Goal: Navigation & Orientation: Find specific page/section

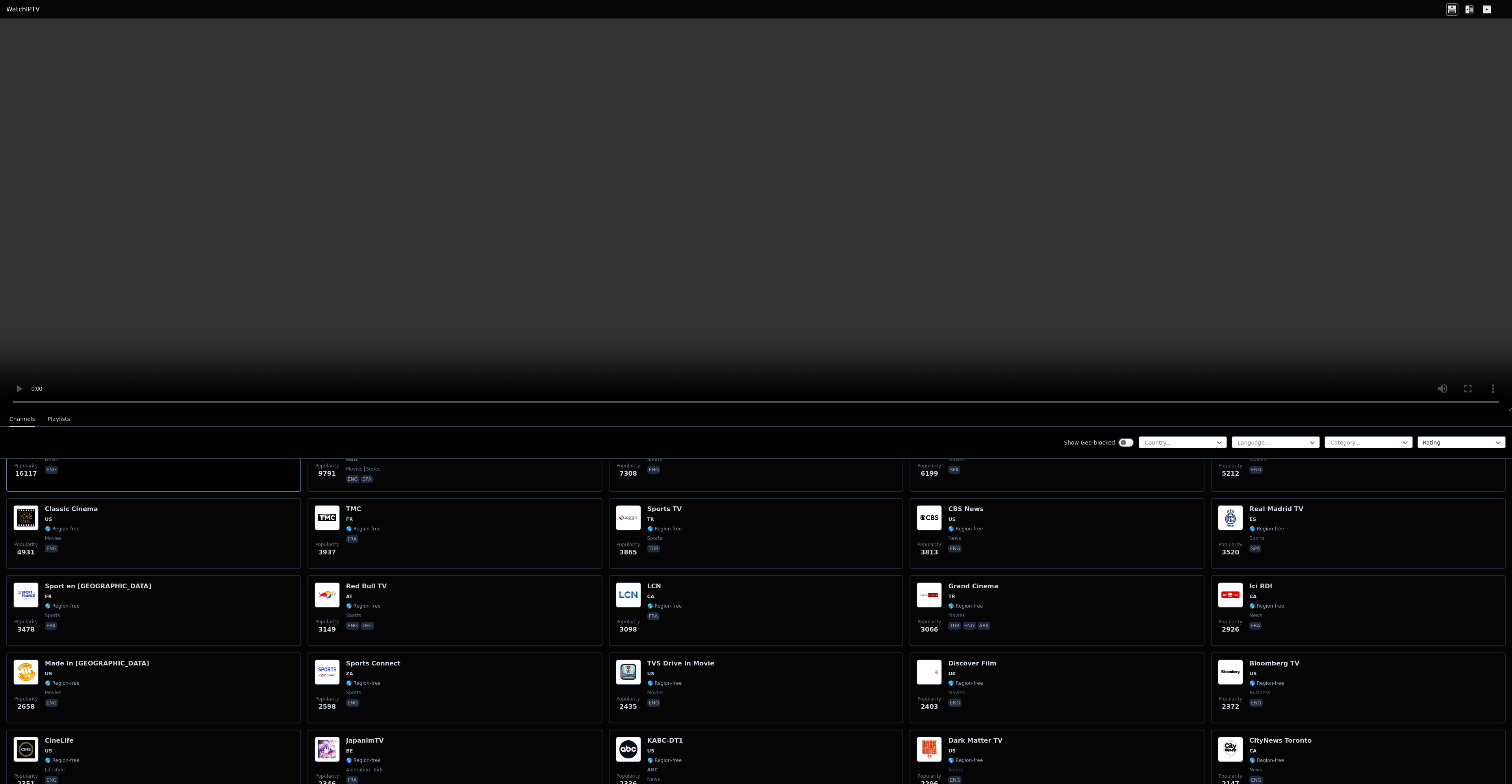
scroll to position [157, 0]
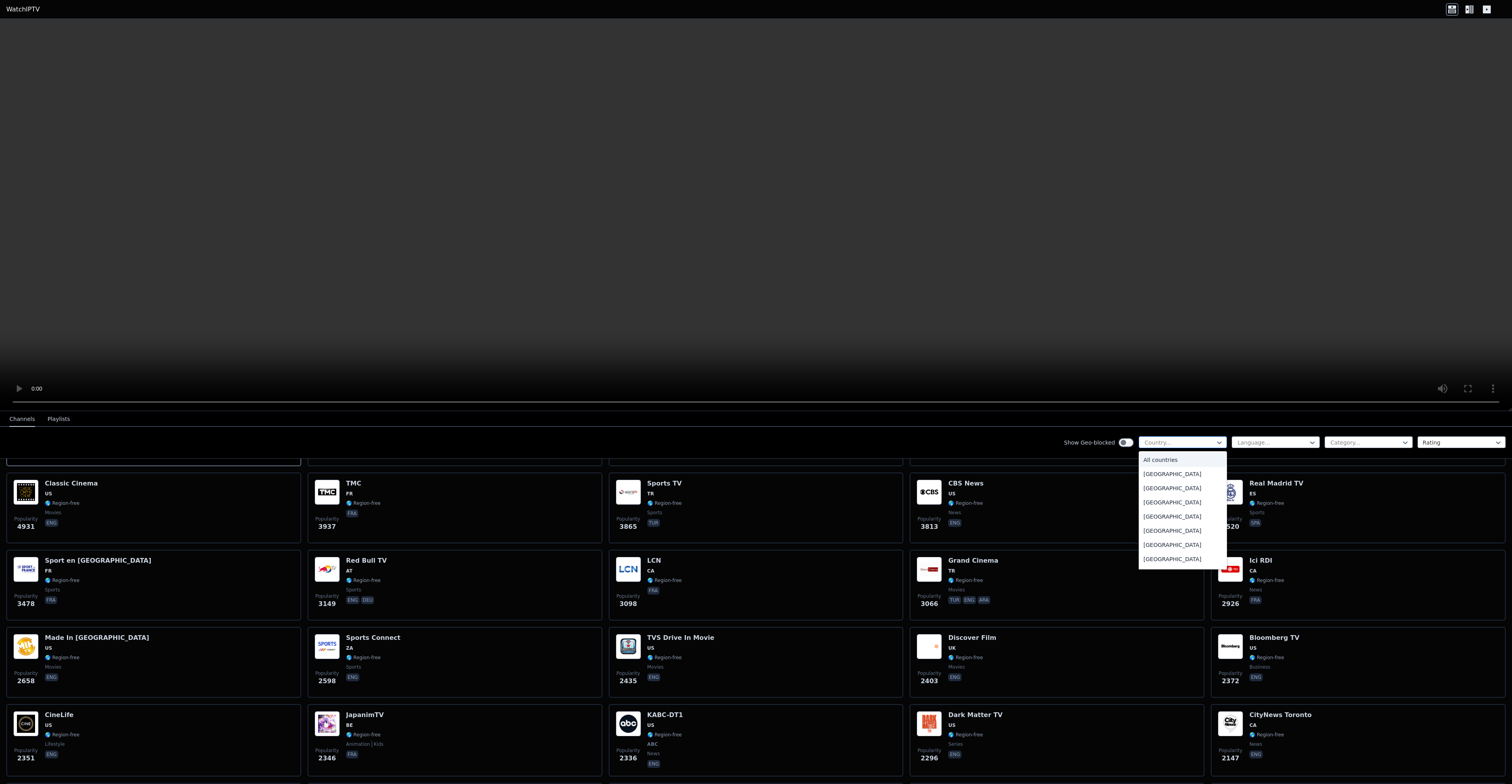
click at [1178, 441] on div at bounding box center [1180, 442] width 72 height 8
click at [1014, 440] on div "Show Geo-blocked 206 results available. Use Up and Down to choose options, pres…" at bounding box center [756, 442] width 1512 height 32
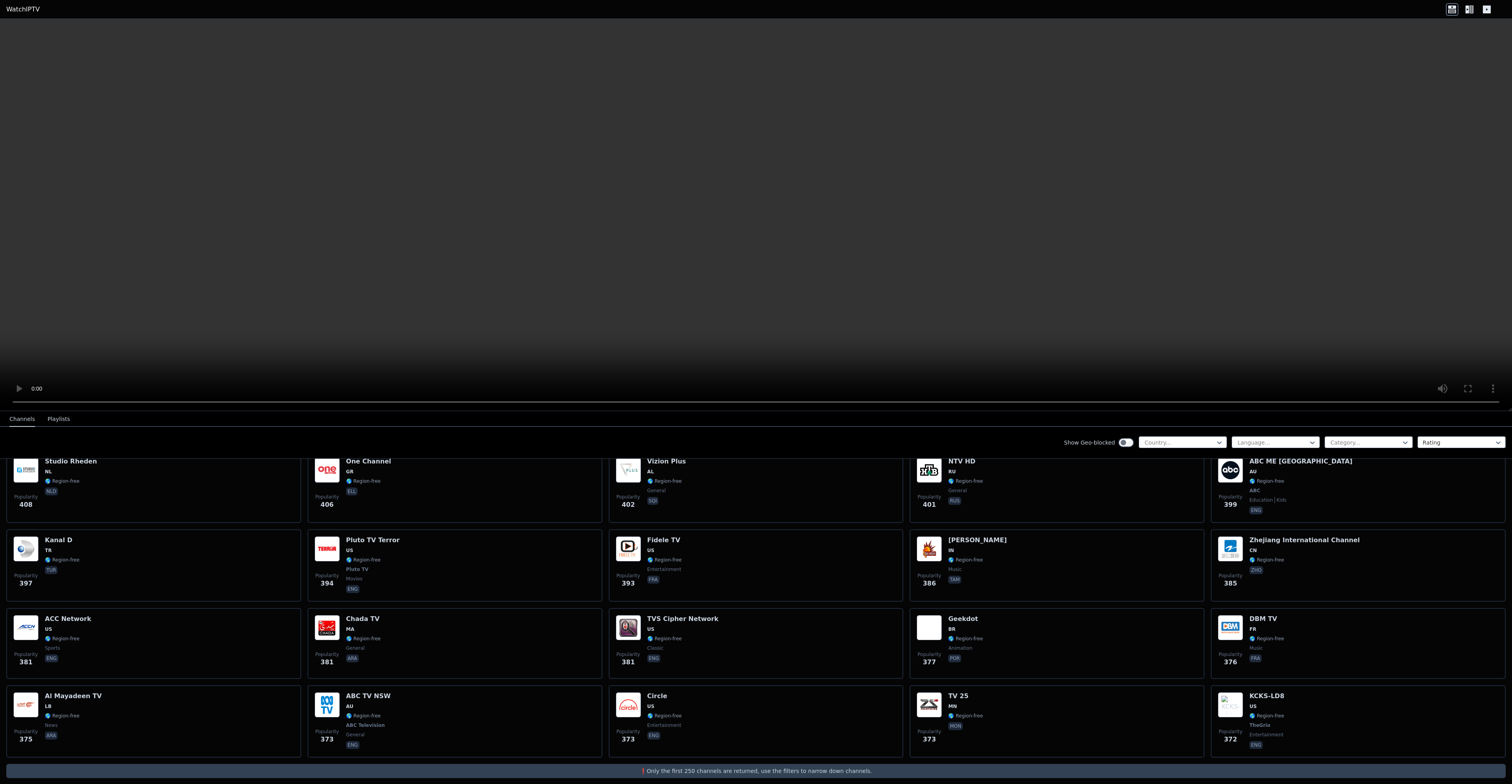
scroll to position [3664, 0]
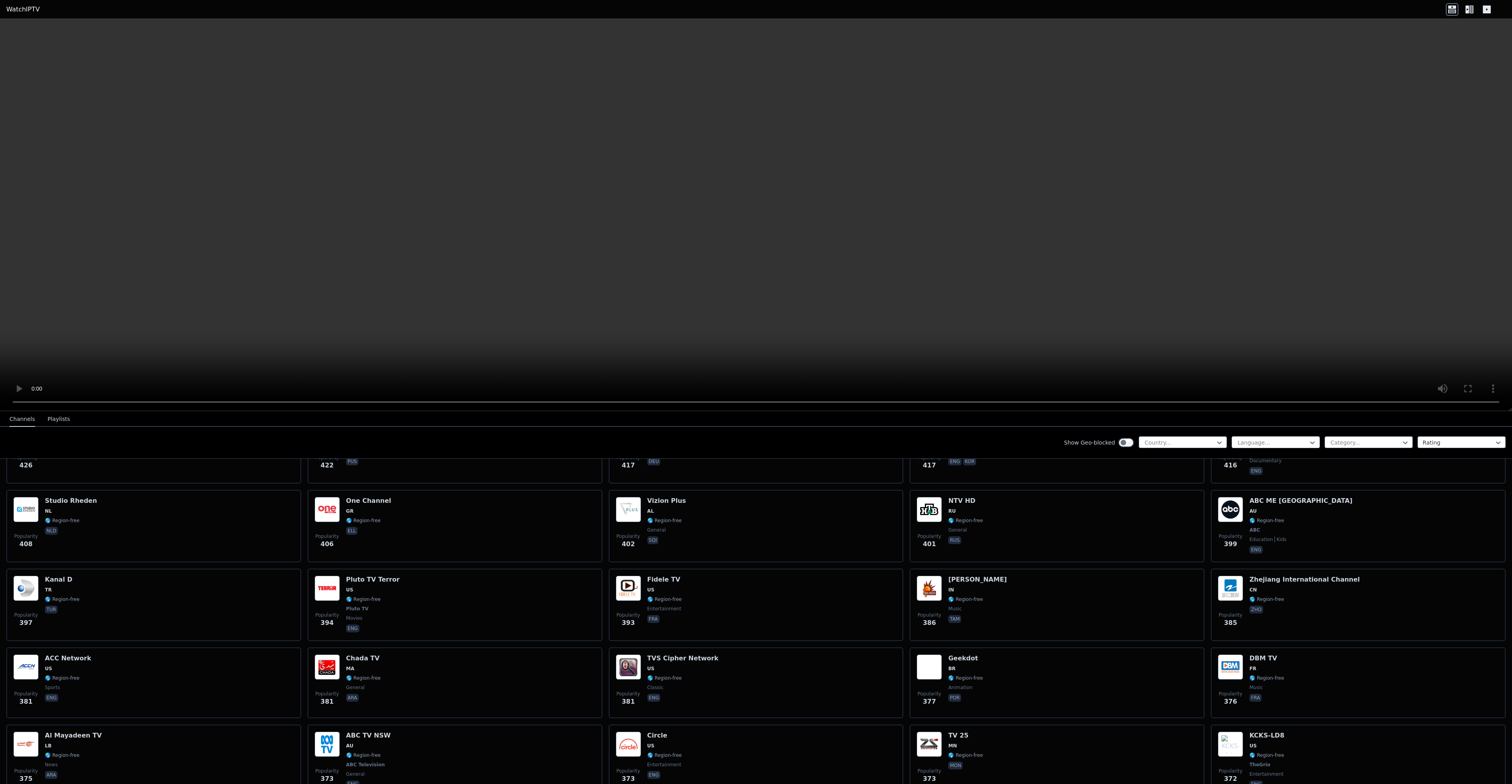
click at [1289, 438] on div "Language..." at bounding box center [1275, 442] width 88 height 12
click at [1365, 435] on div "Show Geo-blocked Country... 22 results available. Use Up and Down to choose opt…" at bounding box center [756, 442] width 1512 height 32
click at [1363, 438] on div at bounding box center [1365, 442] width 72 height 8
click at [1452, 443] on div at bounding box center [1459, 442] width 72 height 8
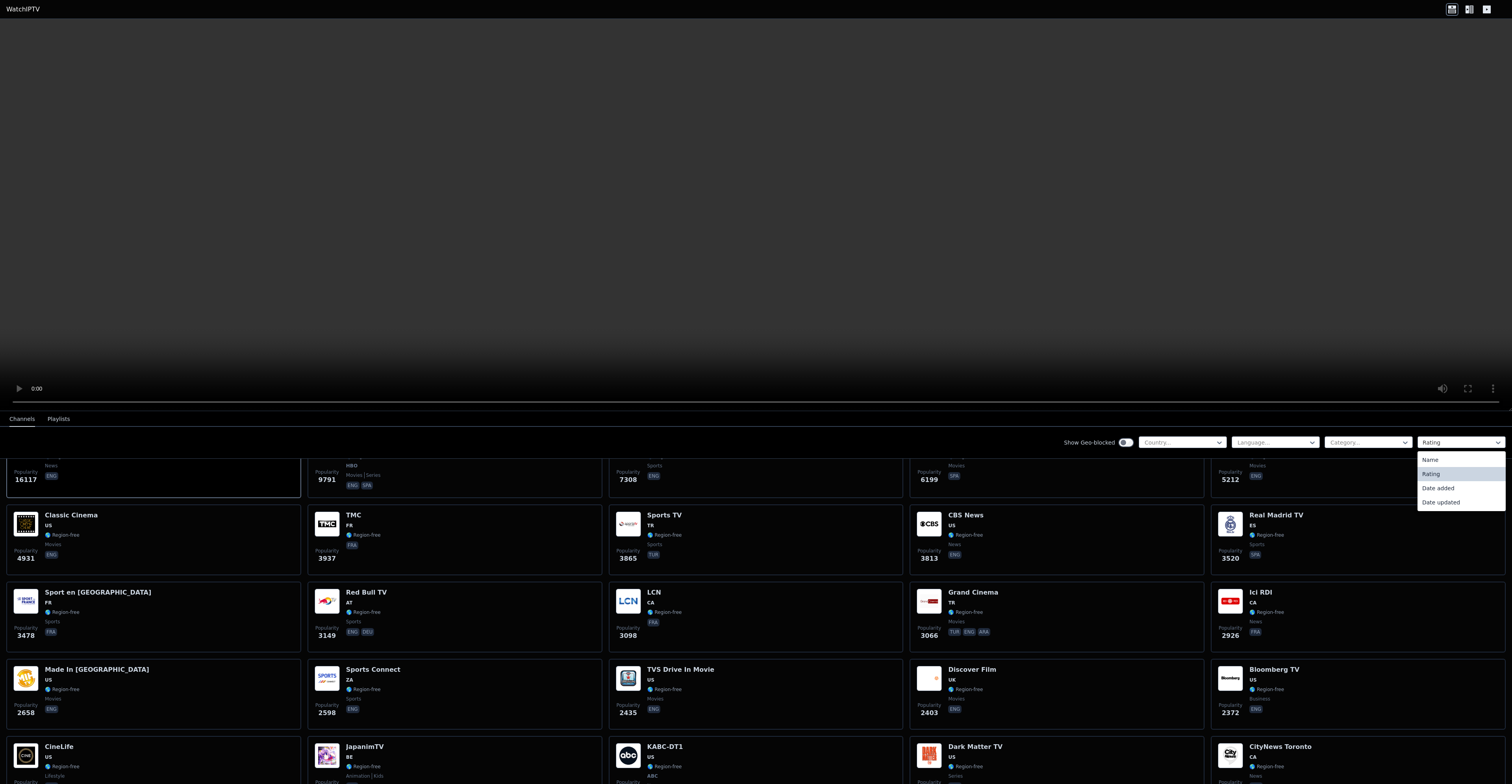
scroll to position [121, 0]
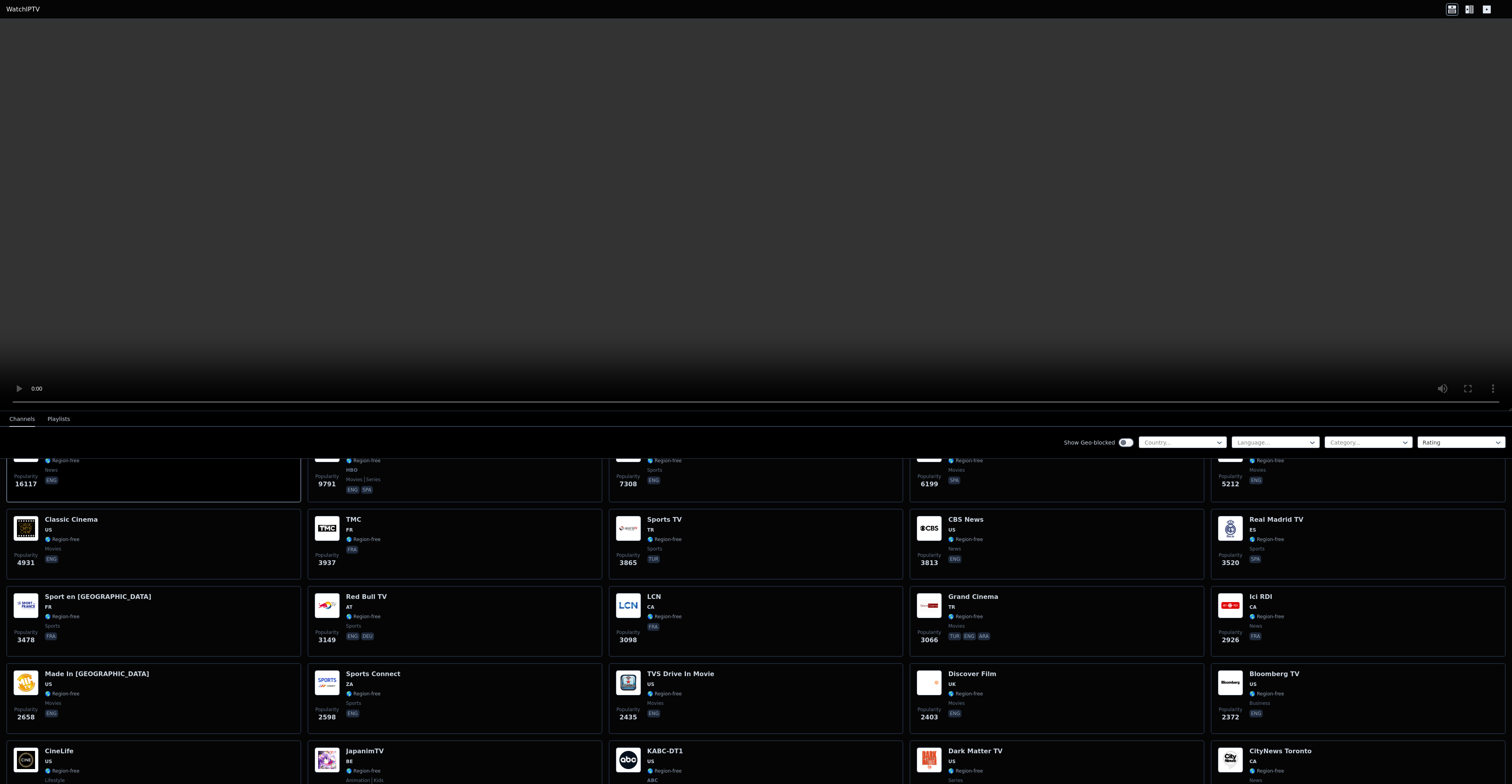
click at [1472, 8] on icon at bounding box center [1472, 9] width 4 height 8
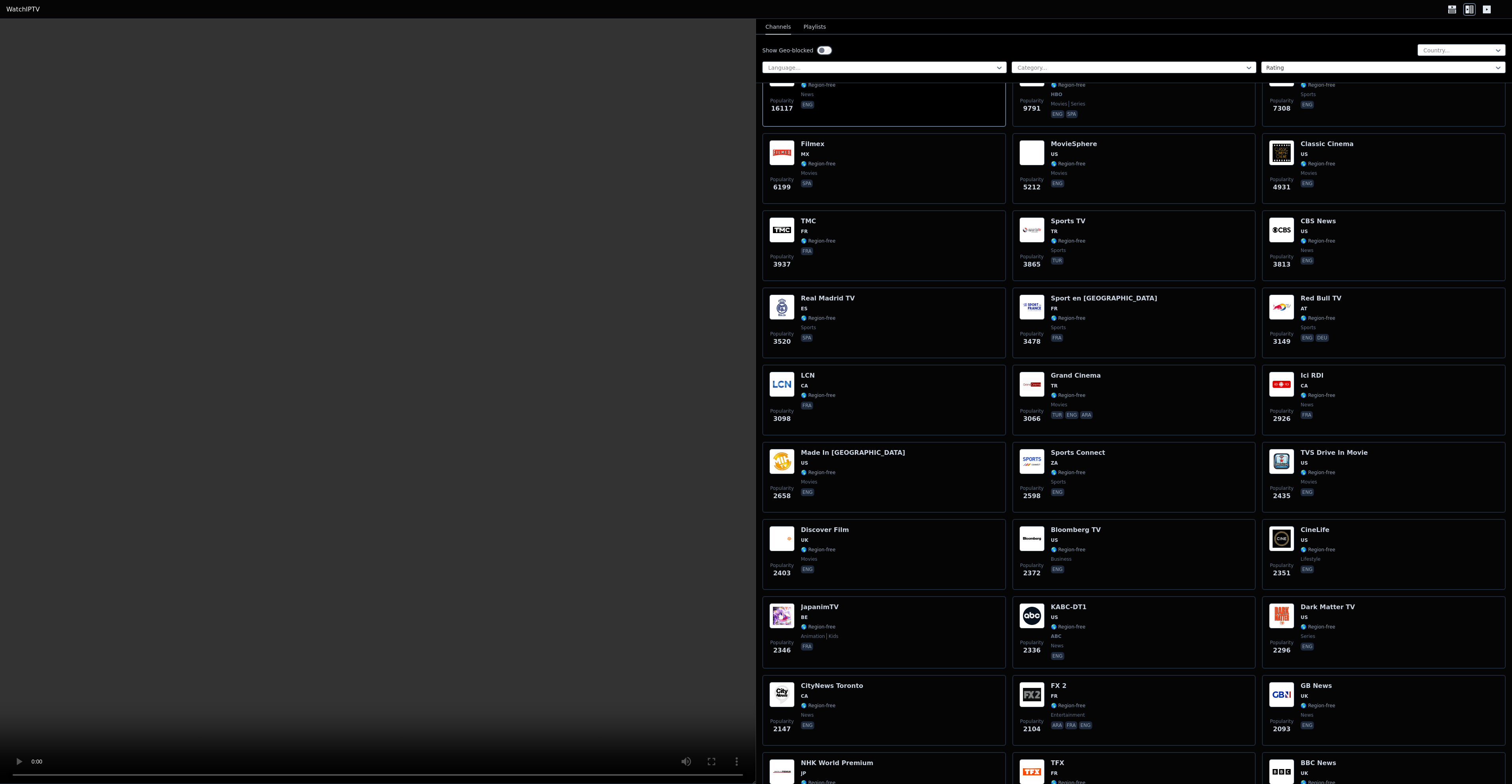
click at [1485, 9] on icon at bounding box center [1486, 9] width 8 height 8
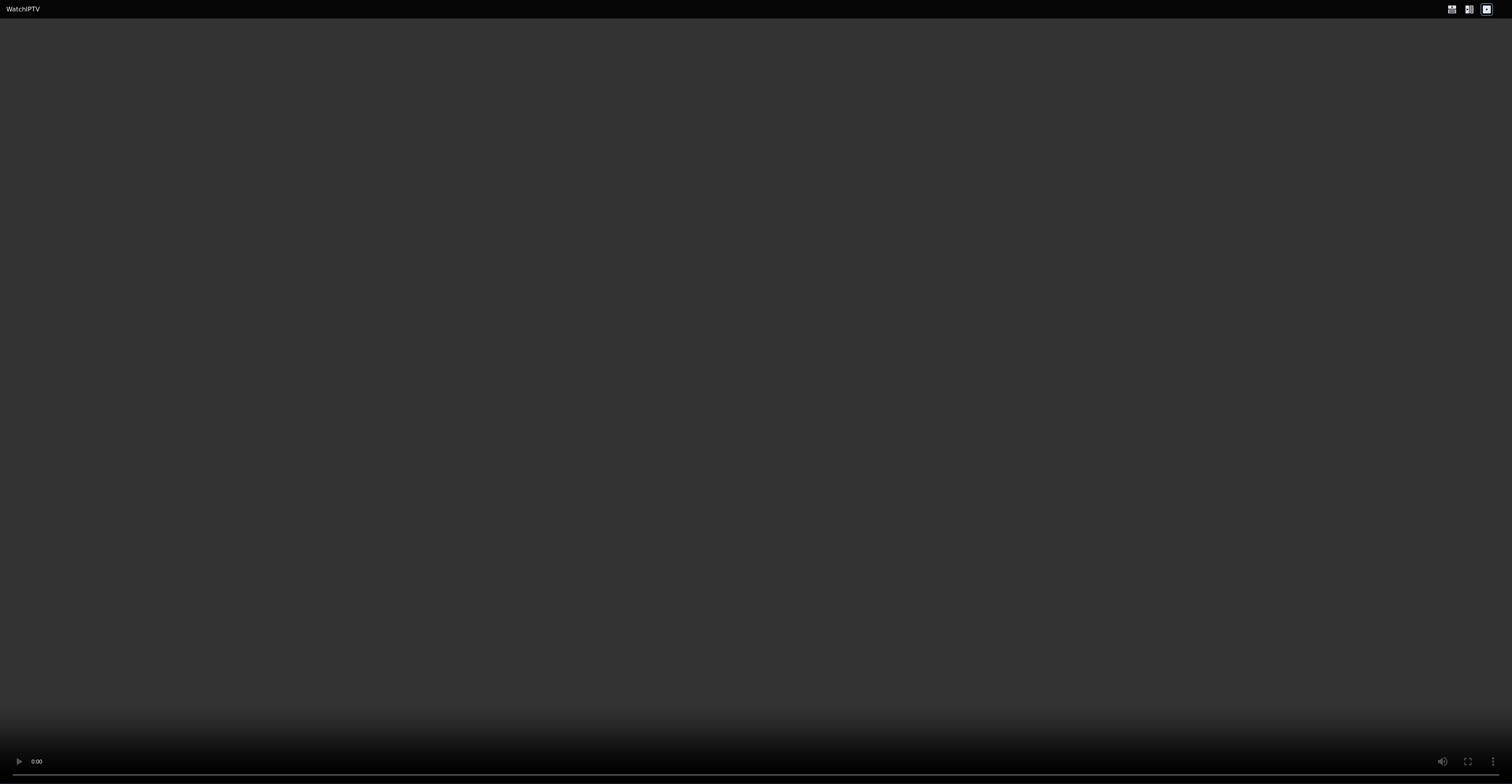
click at [1449, 6] on icon at bounding box center [1452, 6] width 8 height 3
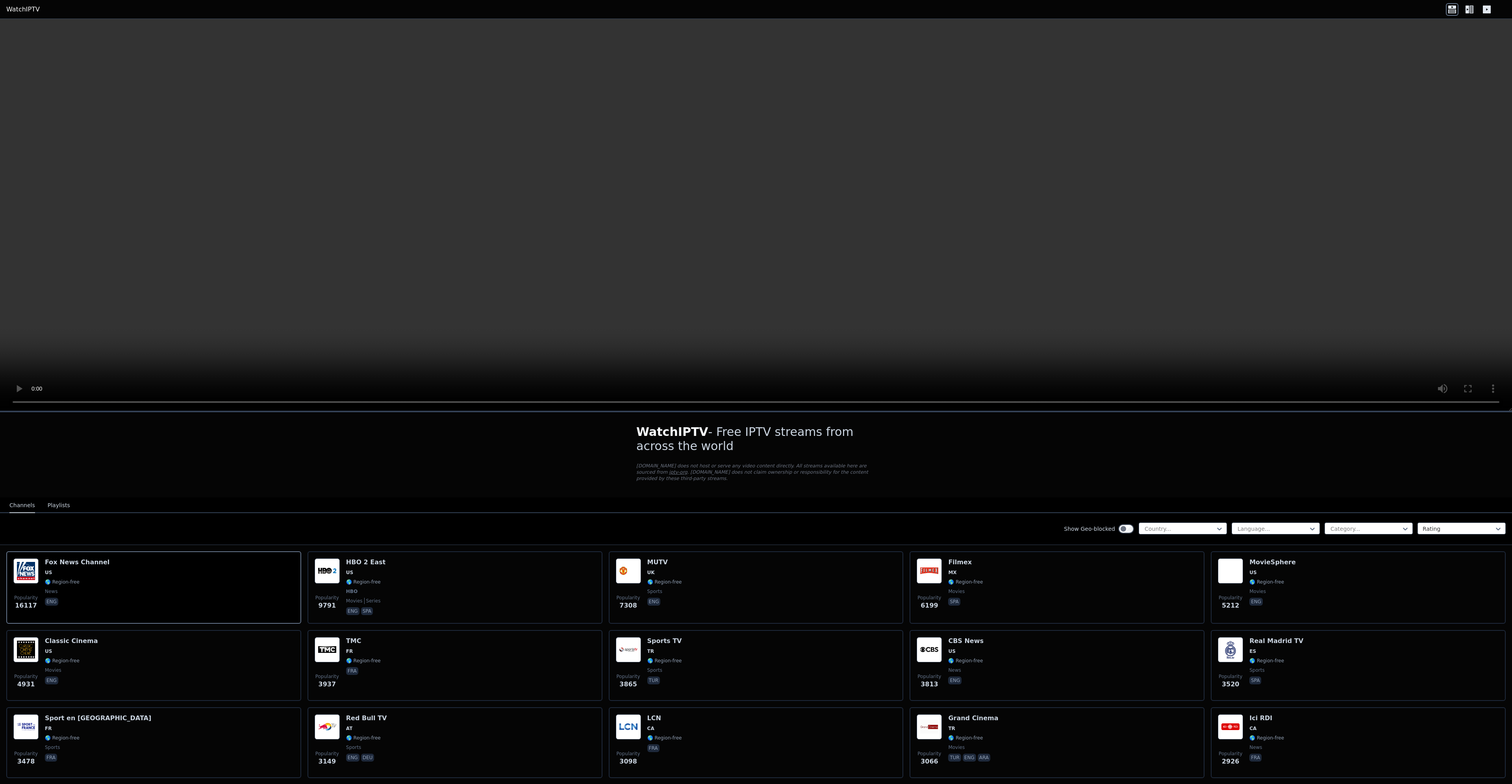
click at [48, 499] on button "Playlists" at bounding box center [59, 505] width 22 height 15
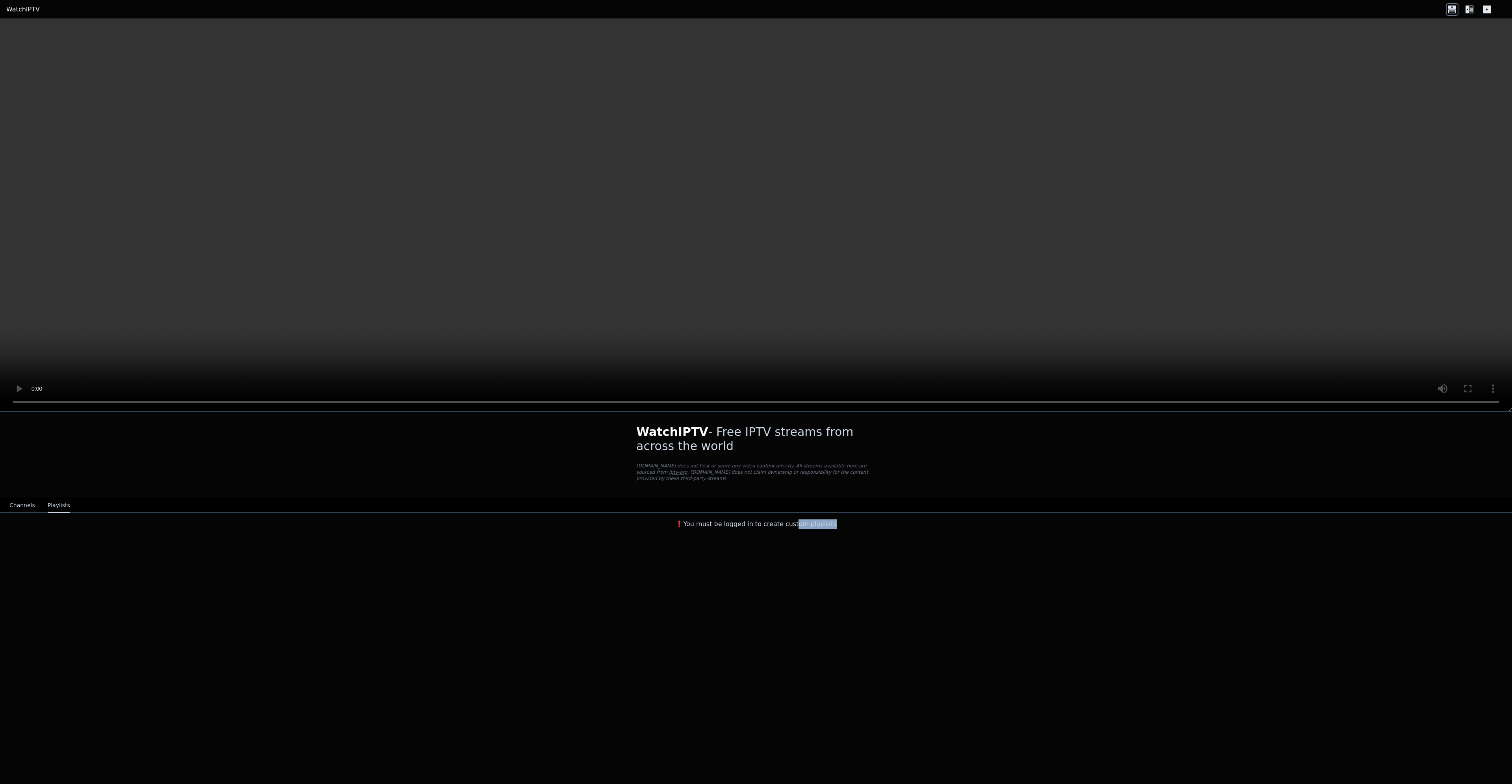
drag, startPoint x: 819, startPoint y: 521, endPoint x: 872, endPoint y: 518, distance: 53.1
click at [860, 519] on h3 "❗️You must be logged in to create custom playlists" at bounding box center [756, 524] width 265 height 9
click at [923, 530] on div "WatchIPTV - Free IPTV streams from across the world [DOMAIN_NAME] does not host…" at bounding box center [756, 597] width 1512 height 373
